Goal: Check status: Check status

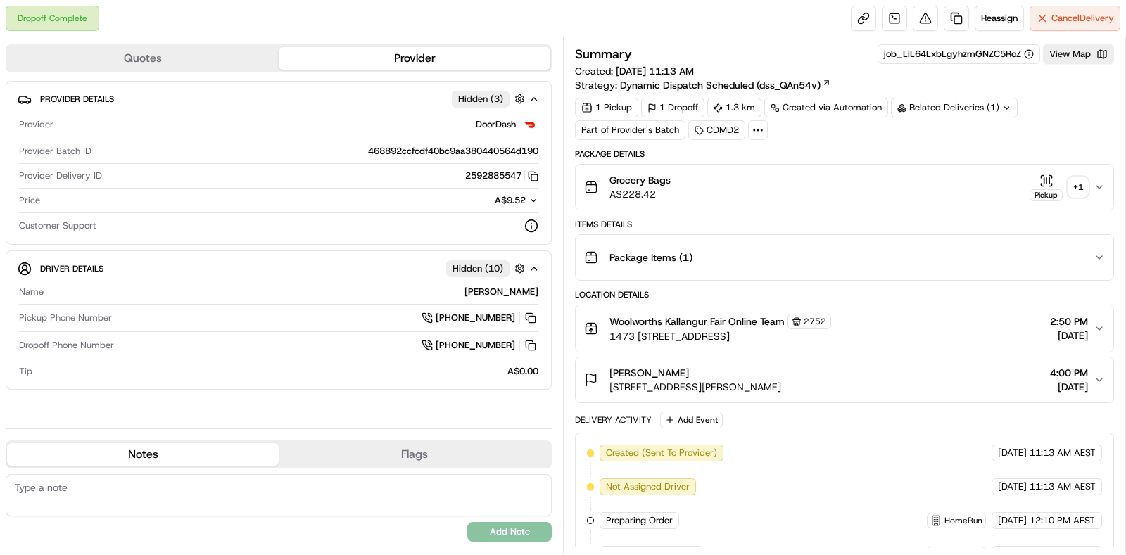
click at [1089, 184] on div "Grocery Bags A$228.42 Pickup + 1" at bounding box center [838, 187] width 509 height 28
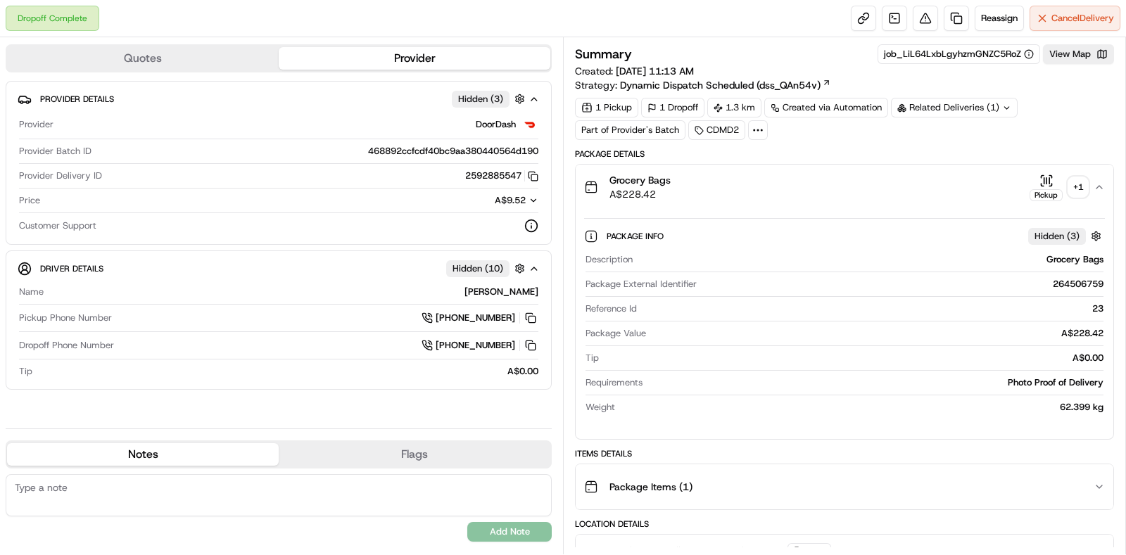
click at [1077, 181] on div "+ 1" at bounding box center [1078, 187] width 20 height 20
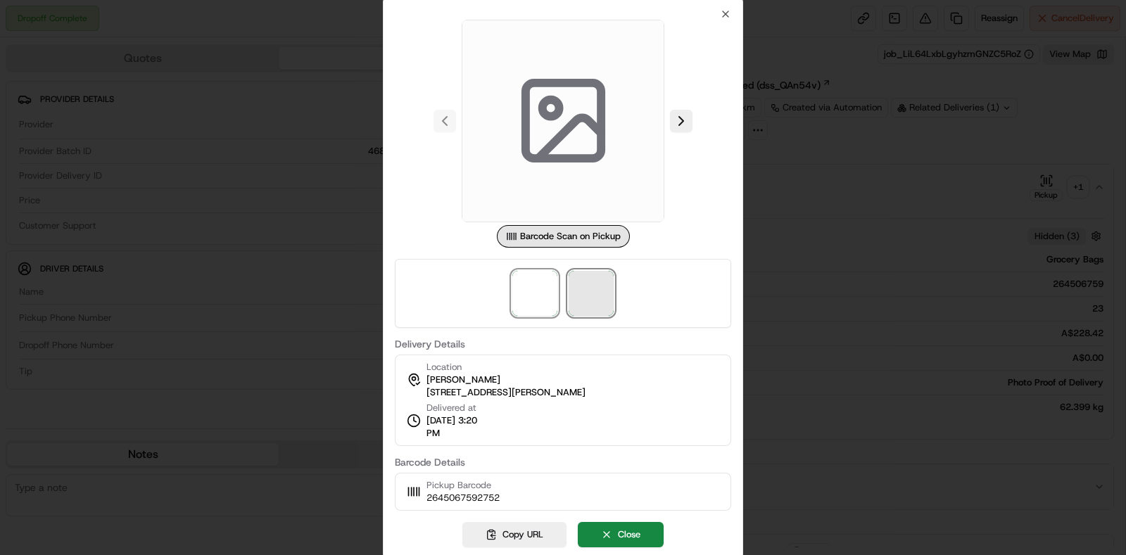
click at [598, 296] on span at bounding box center [591, 293] width 45 height 45
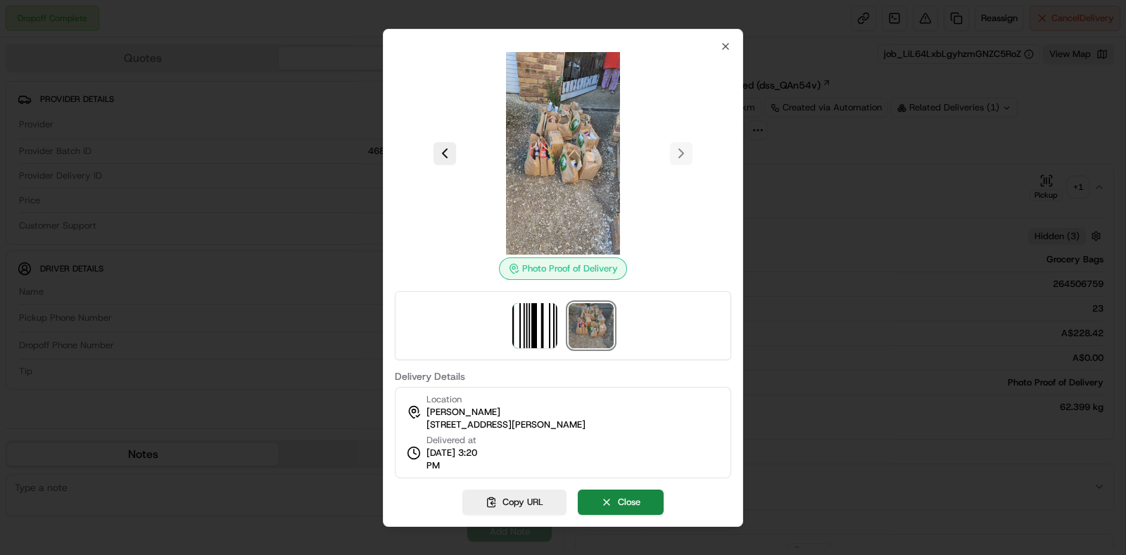
click at [1030, 255] on div at bounding box center [563, 277] width 1126 height 555
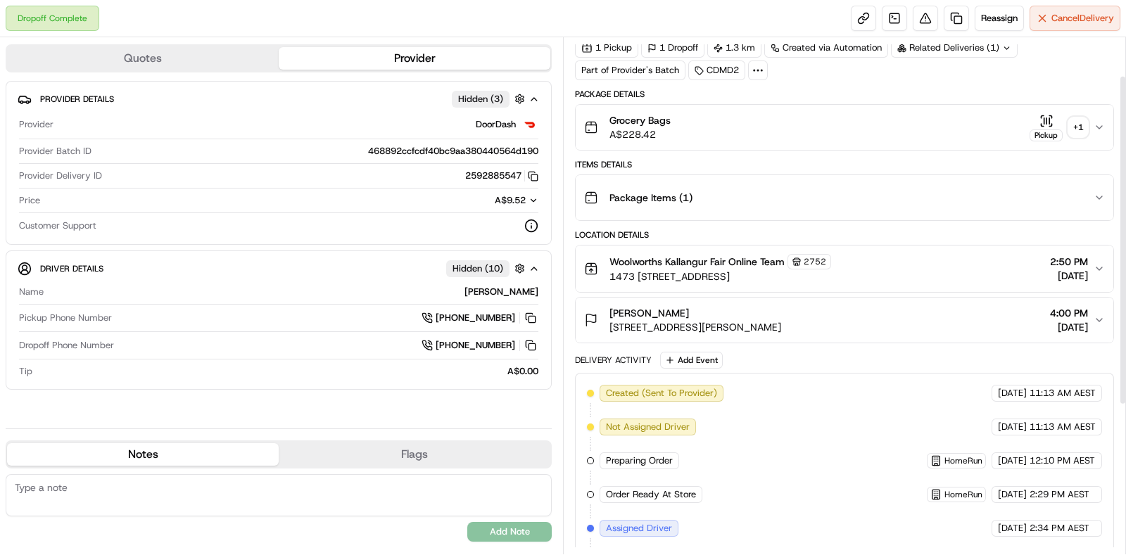
scroll to position [87, 0]
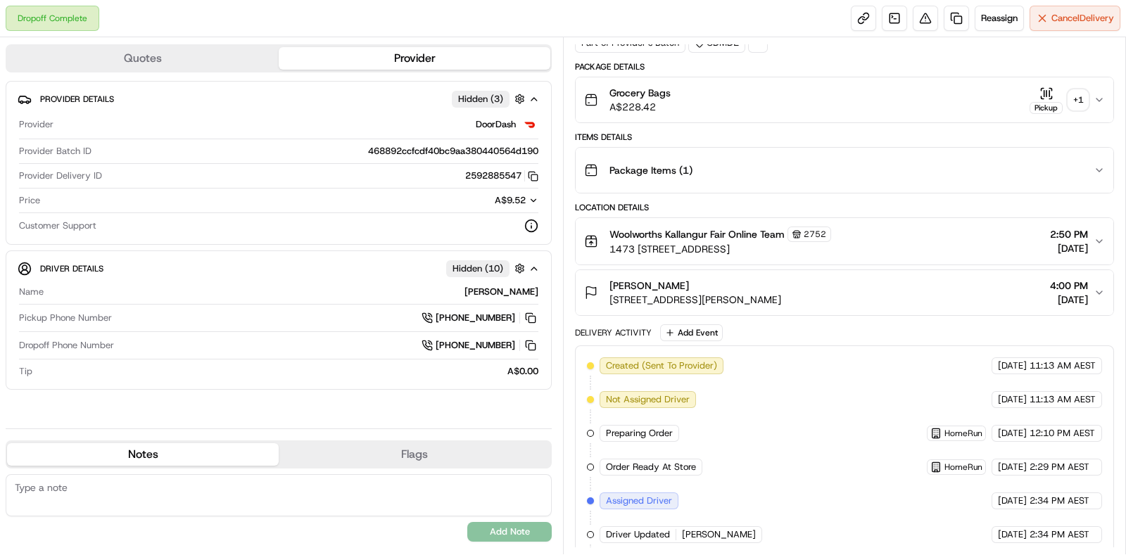
click at [968, 163] on div "Package Items ( 1 )" at bounding box center [838, 170] width 509 height 28
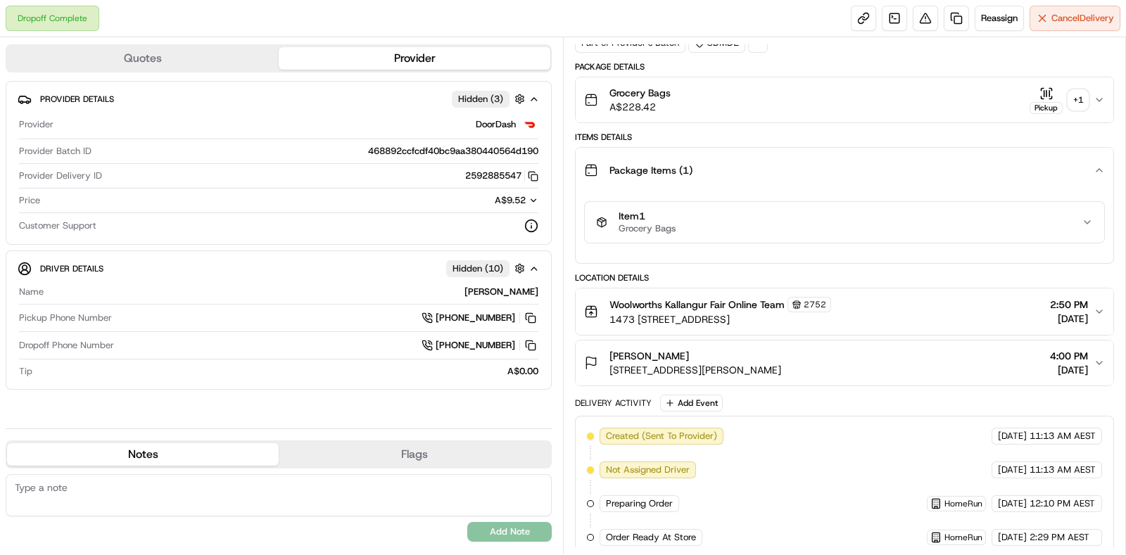
click at [981, 237] on button "Item 1 Grocery Bags" at bounding box center [844, 222] width 519 height 41
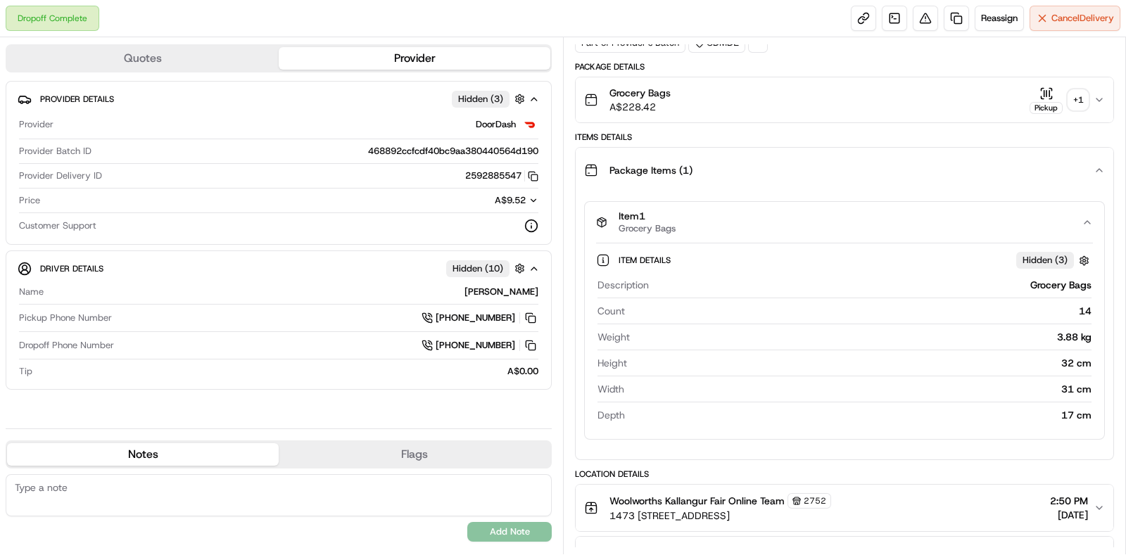
click at [1087, 87] on button "Pickup + 1" at bounding box center [1059, 100] width 58 height 27
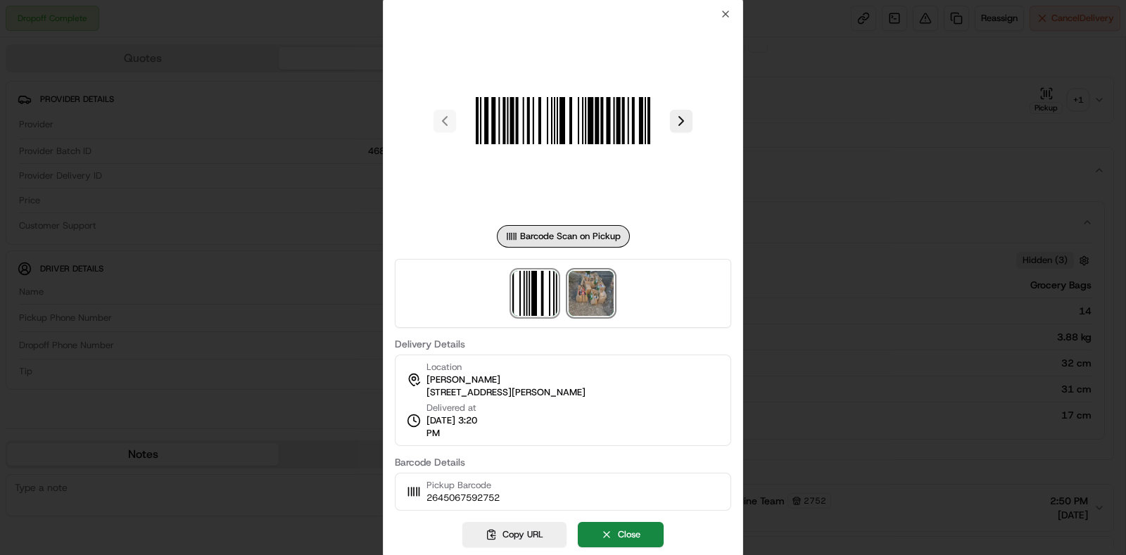
click at [606, 304] on img at bounding box center [591, 293] width 45 height 45
click at [875, 194] on div at bounding box center [563, 277] width 1126 height 555
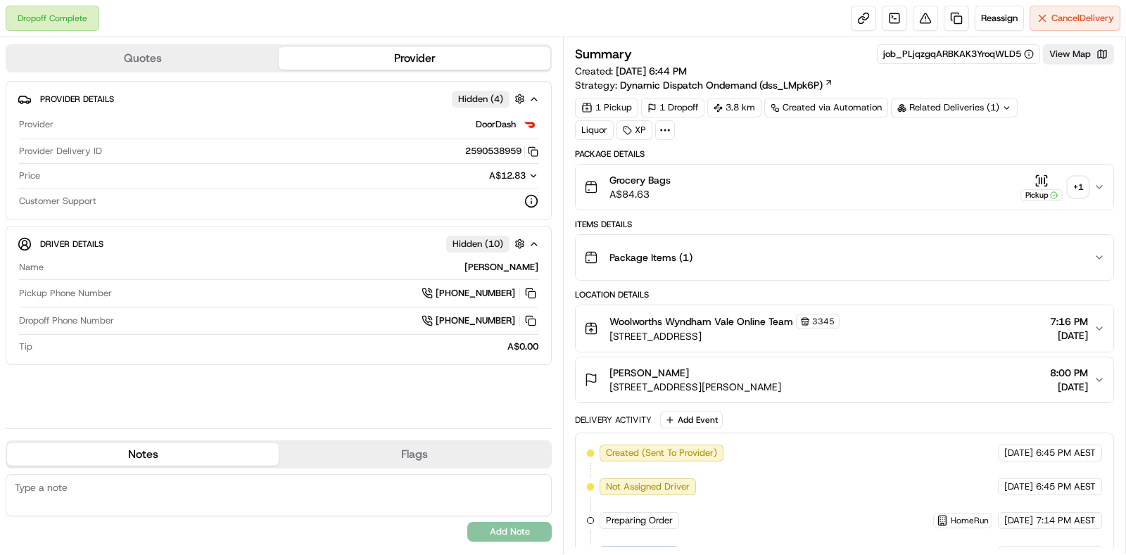
click at [1087, 191] on div "+ 1" at bounding box center [1078, 187] width 20 height 20
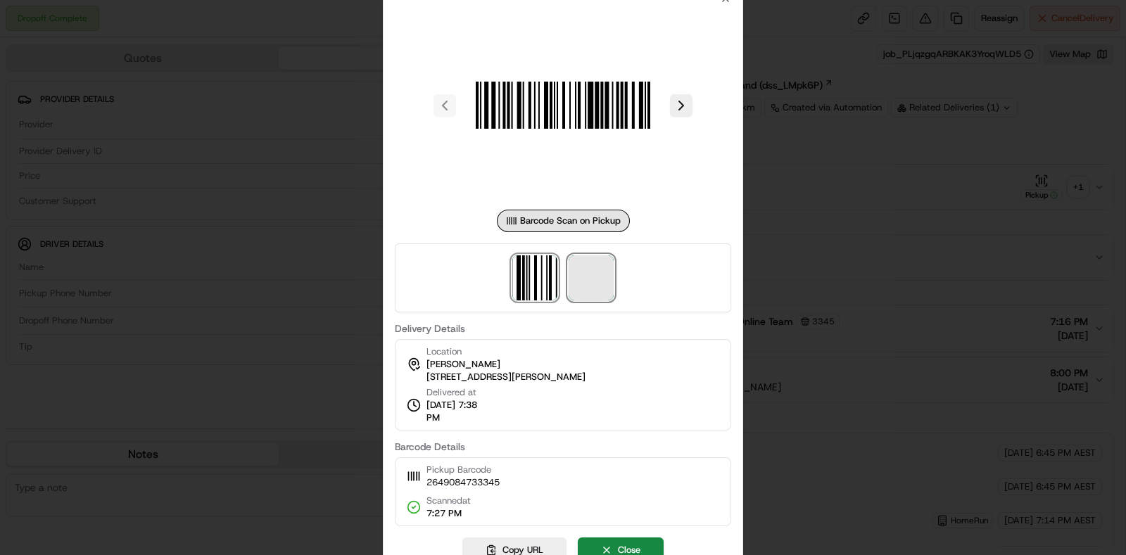
click at [599, 289] on span at bounding box center [591, 277] width 45 height 45
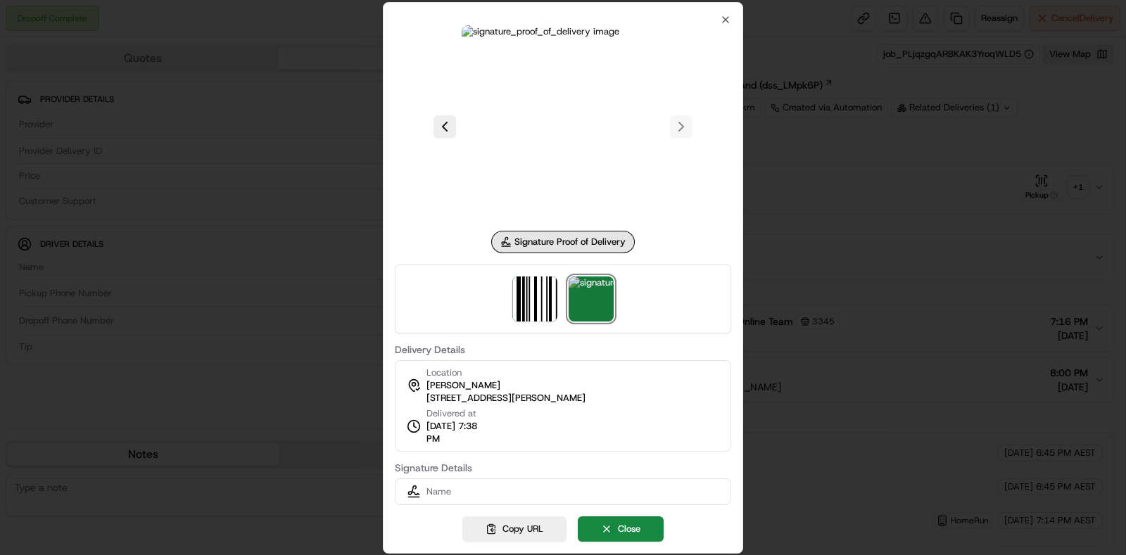
click at [828, 230] on div at bounding box center [563, 277] width 1126 height 555
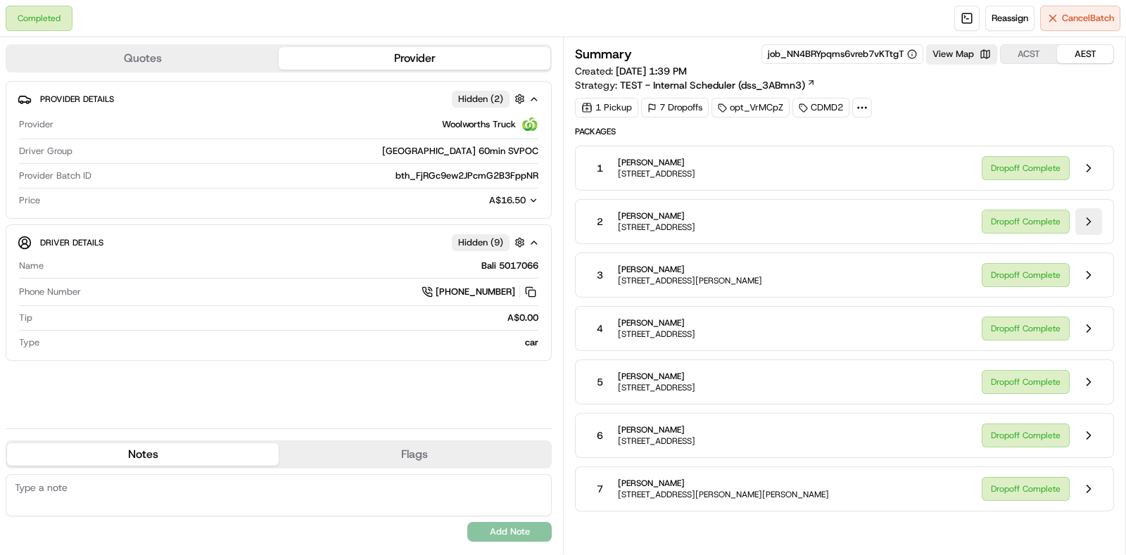
click at [1081, 217] on button at bounding box center [1088, 221] width 27 height 27
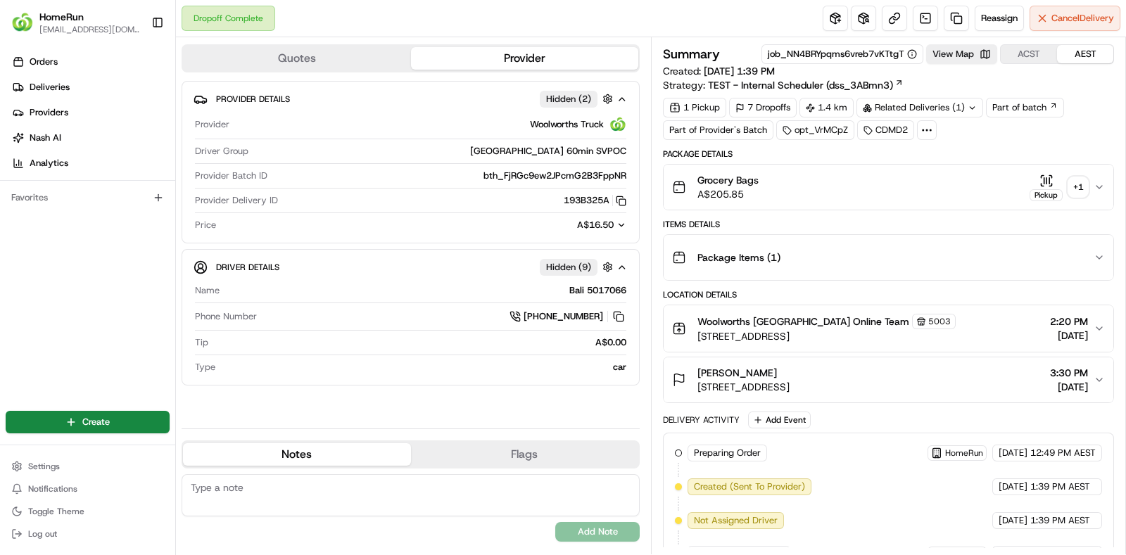
click at [1081, 184] on div "+ 1" at bounding box center [1078, 187] width 20 height 20
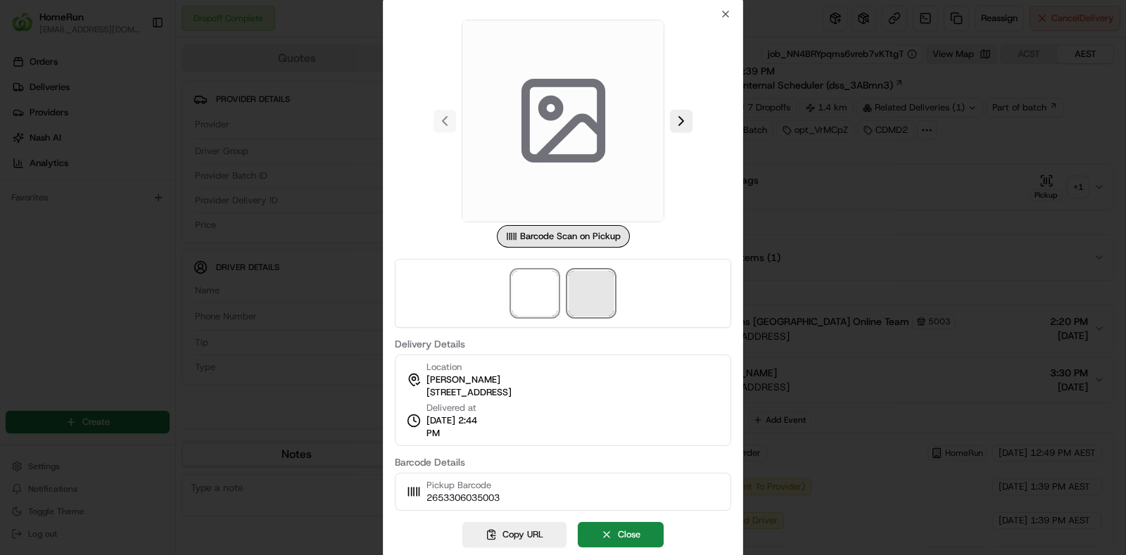
click at [594, 291] on span at bounding box center [591, 293] width 45 height 45
